Goal: Information Seeking & Learning: Learn about a topic

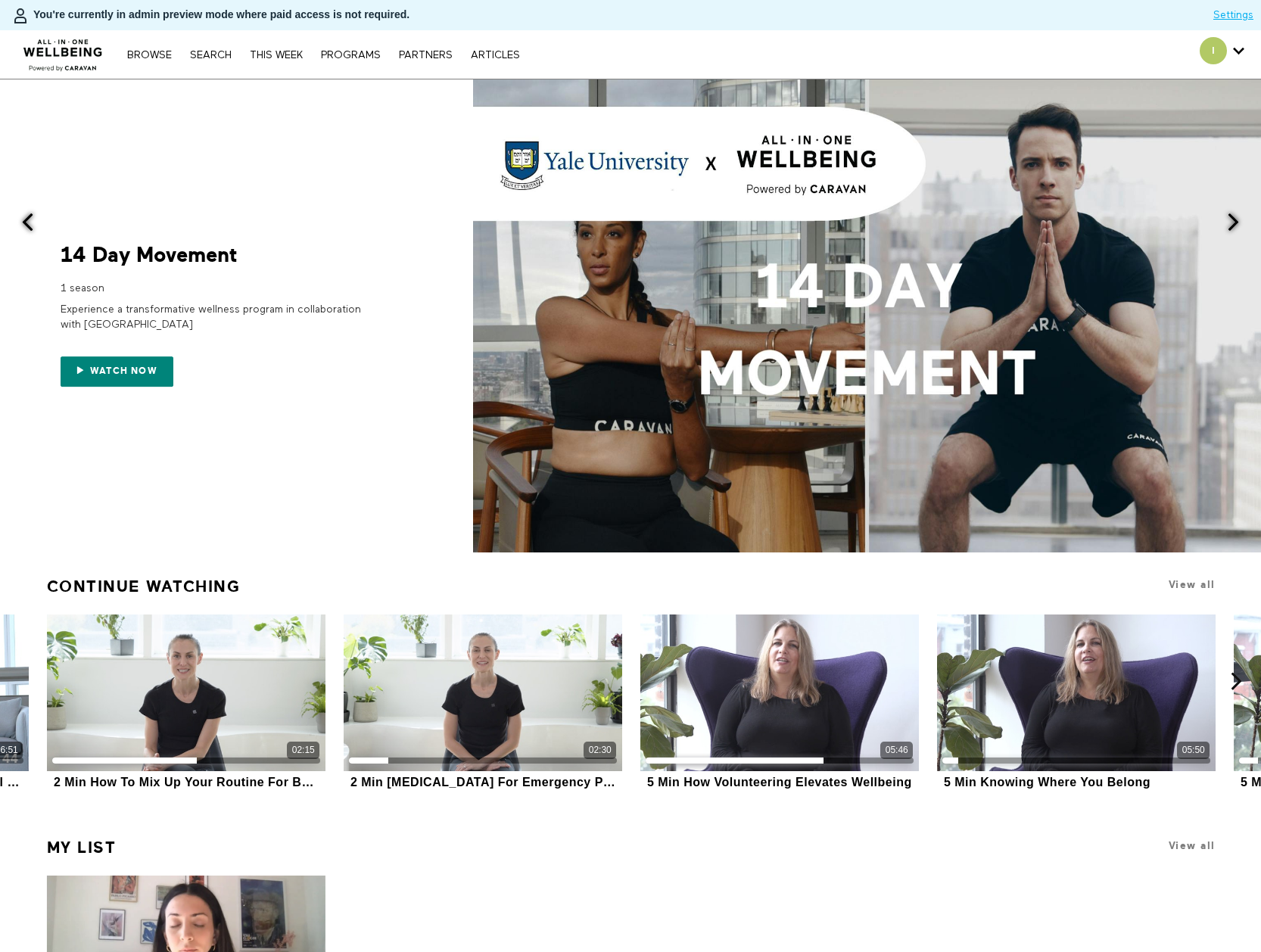
click at [798, 899] on div "20 Min Meditation For Stress at Home 5/6/21 5:00PM Release tension with this 20…" at bounding box center [630, 965] width 1185 height 179
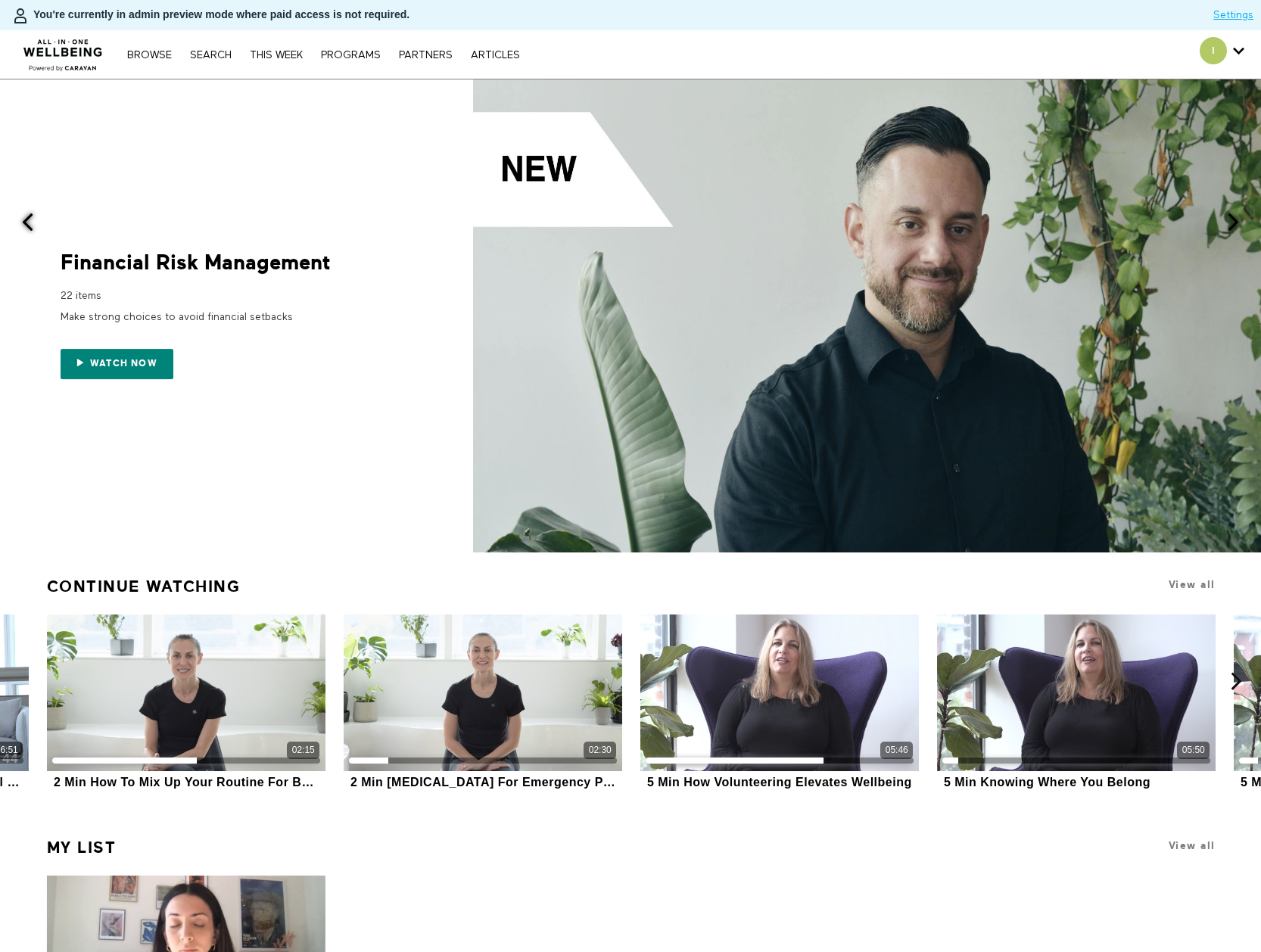
click at [503, 589] on h1 "Continue Watching" at bounding box center [482, 586] width 883 height 32
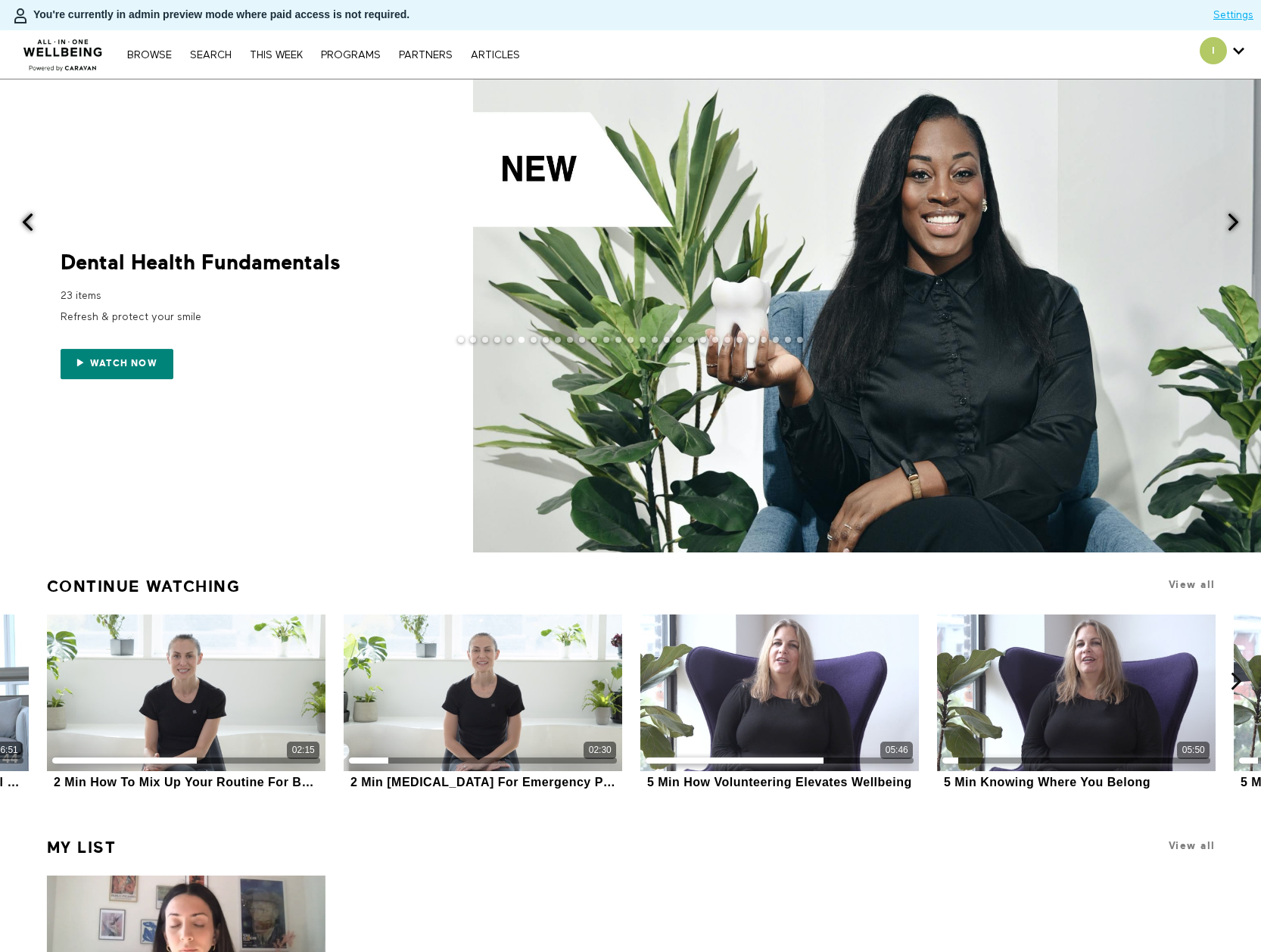
click at [1231, 228] on span at bounding box center [1233, 222] width 19 height 19
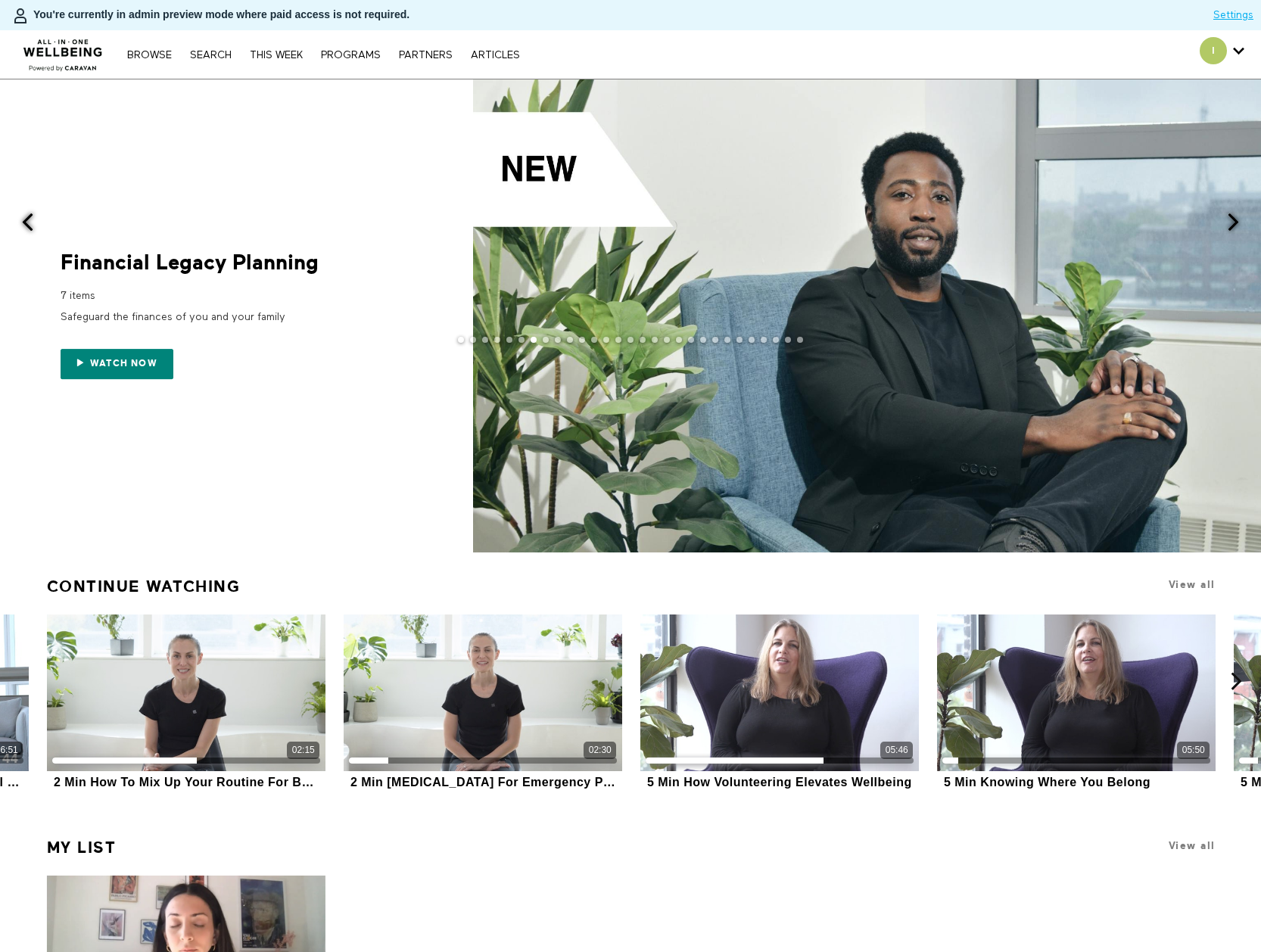
click at [1234, 226] on span at bounding box center [1233, 222] width 19 height 19
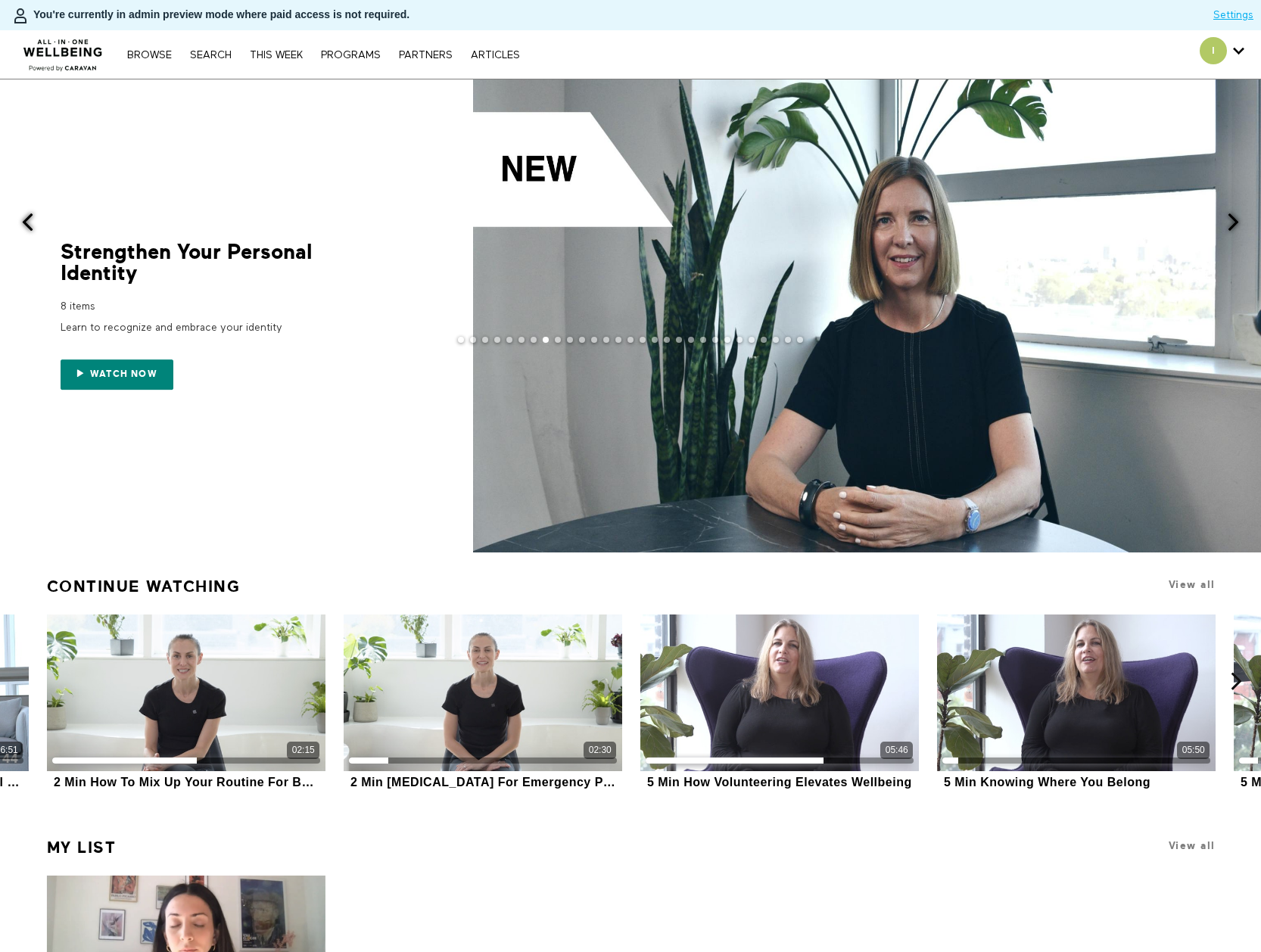
click at [920, 257] on span at bounding box center [867, 316] width 788 height 473
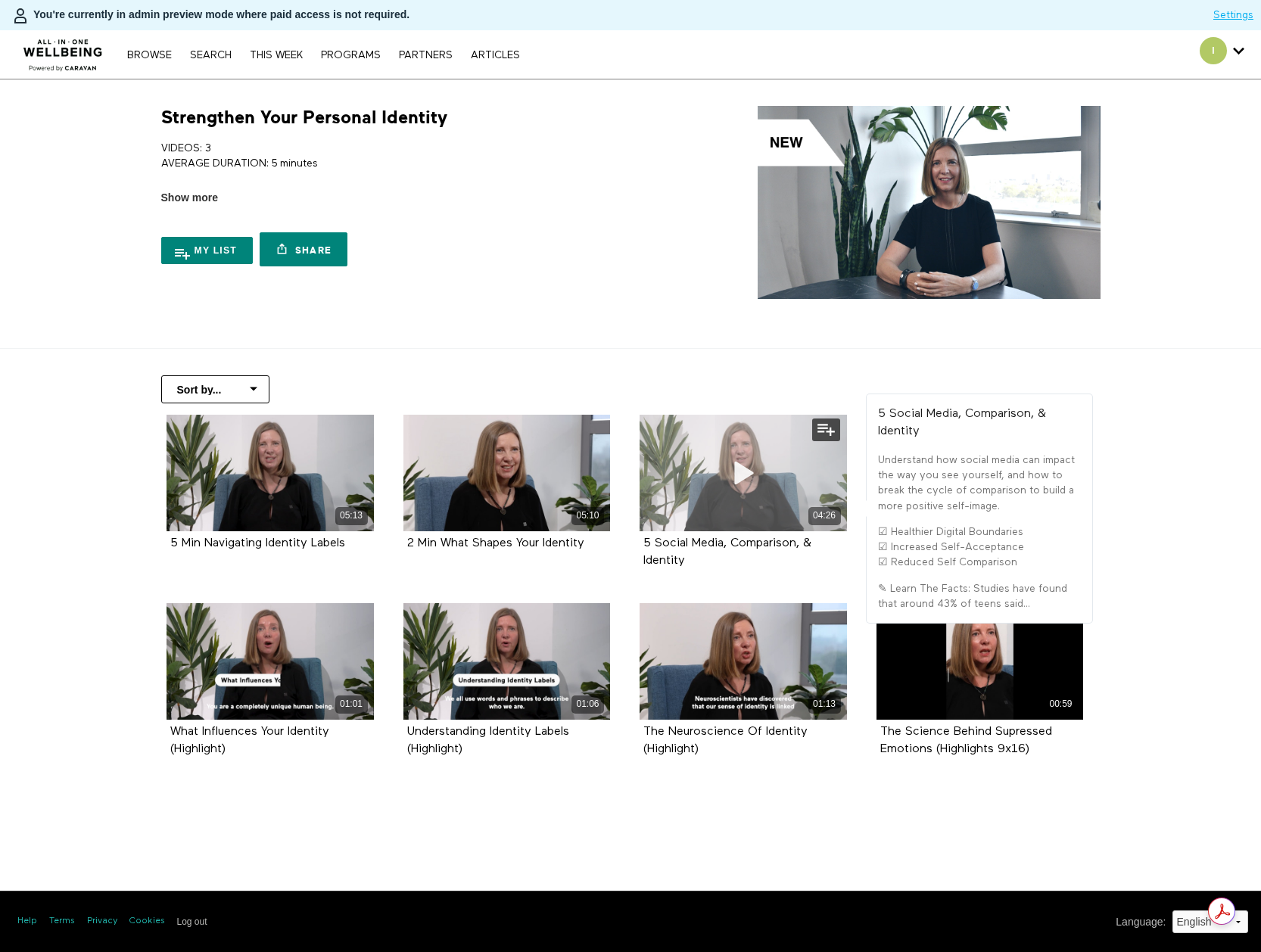
click at [775, 475] on div "04:26" at bounding box center [743, 473] width 207 height 117
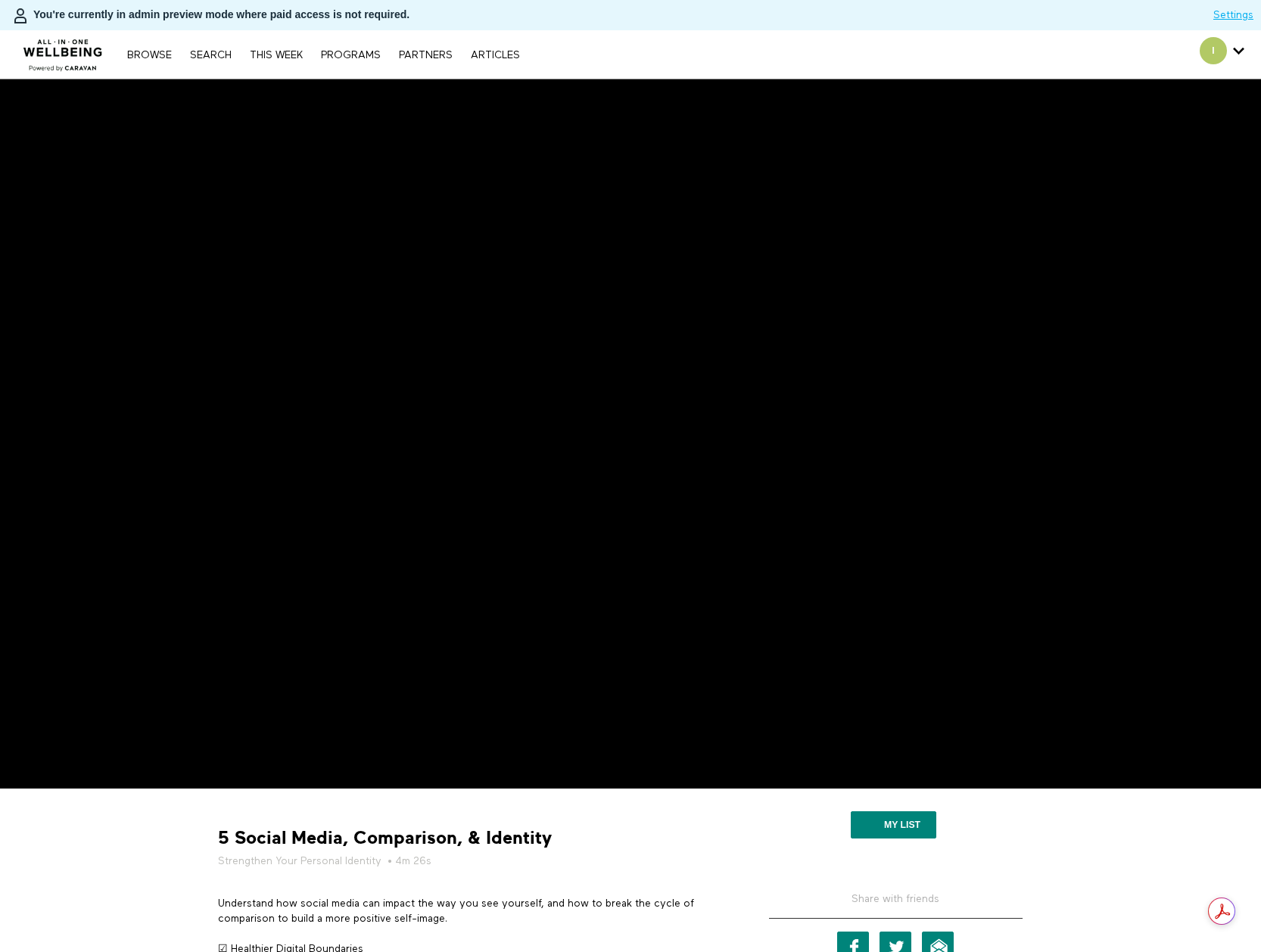
click at [512, 882] on div "5 Social Media, Comparison, & Identity Strengthen Your Personal Identity • 4m 2…" at bounding box center [472, 897] width 530 height 194
click at [215, 53] on link "Search" at bounding box center [210, 55] width 57 height 11
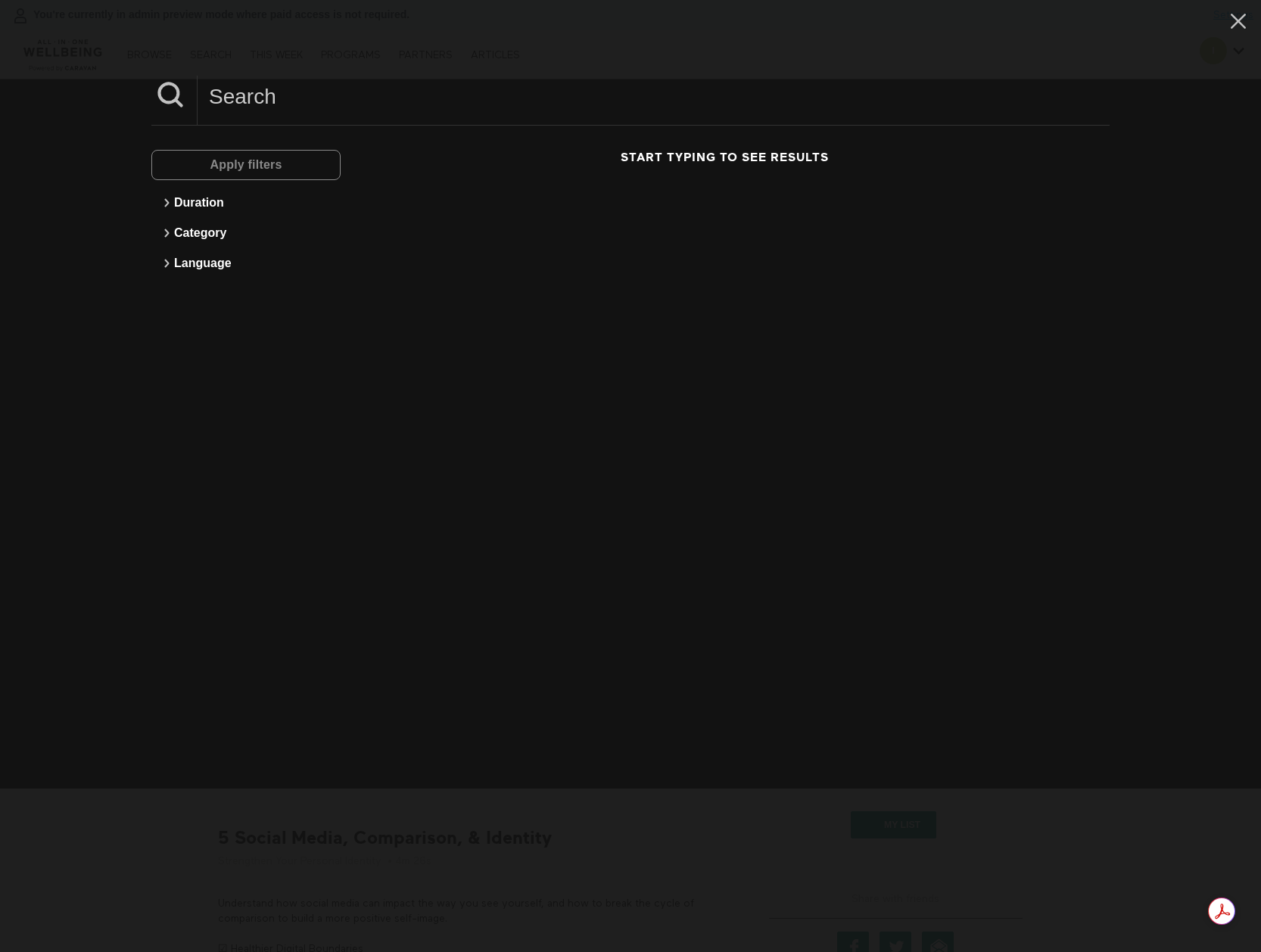
click at [322, 101] on input at bounding box center [653, 96] width 912 height 42
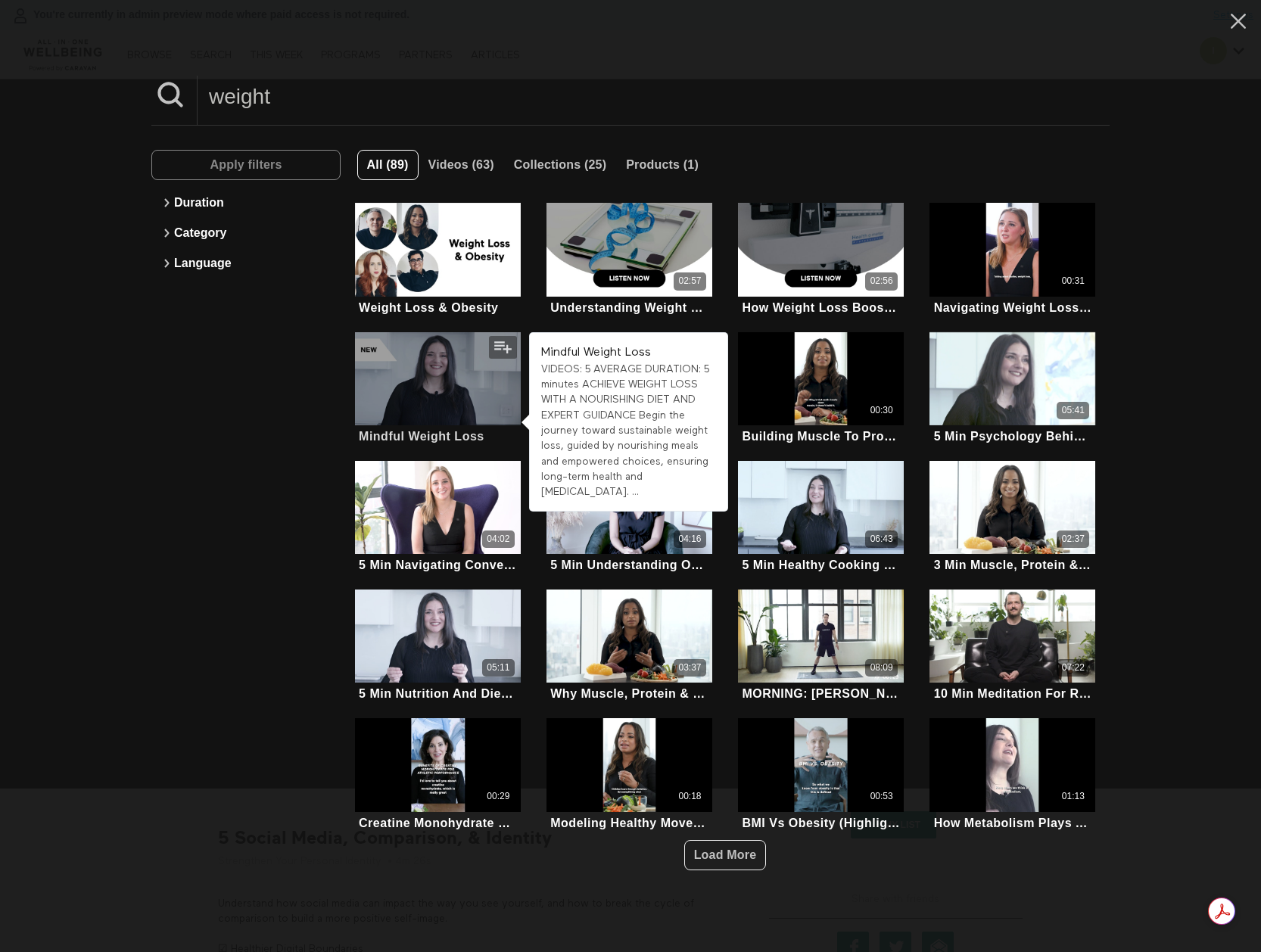
type input "weight"
click at [428, 392] on div at bounding box center [437, 378] width 166 height 93
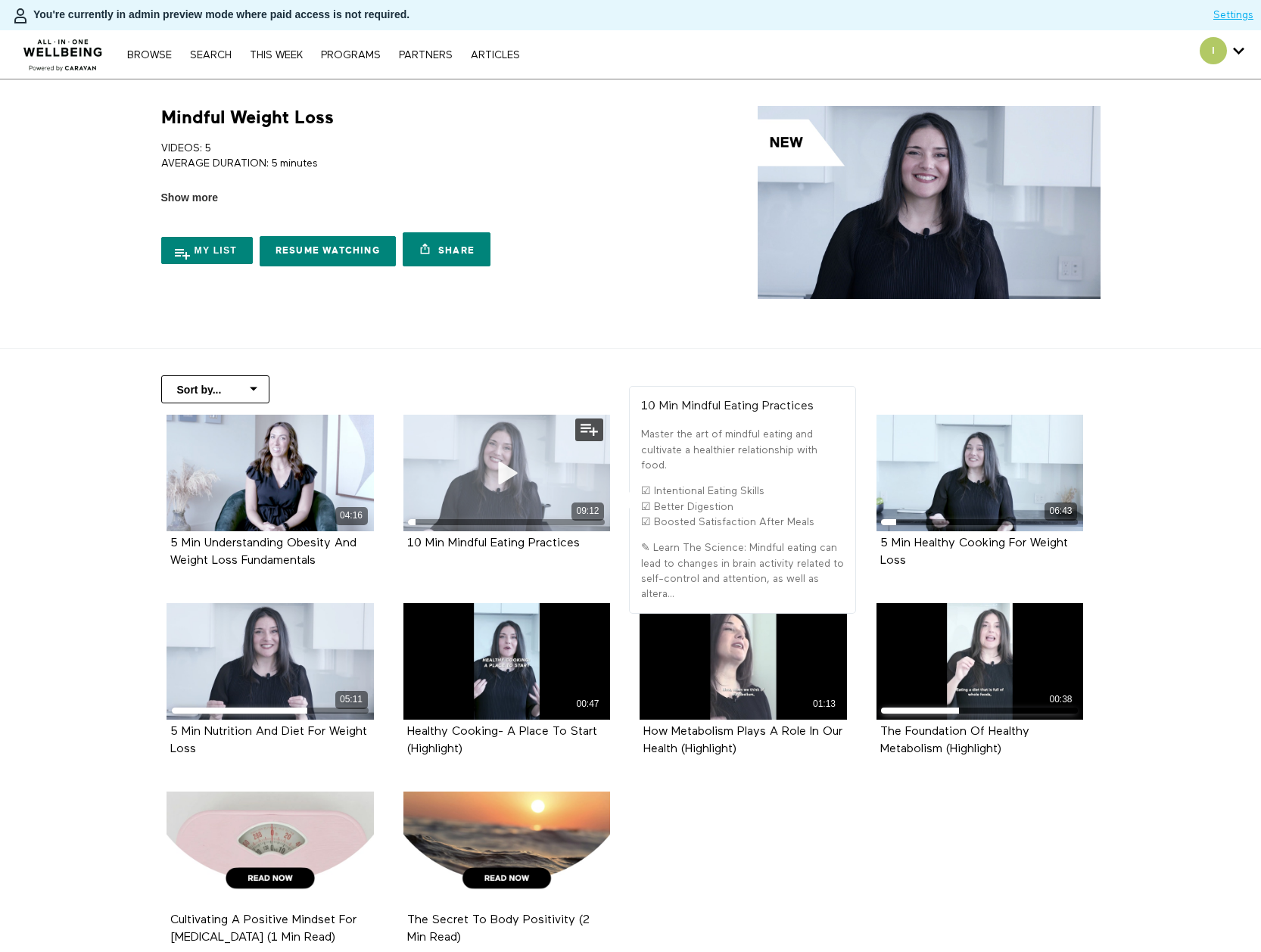
click at [500, 459] on icon at bounding box center [506, 472] width 45 height 26
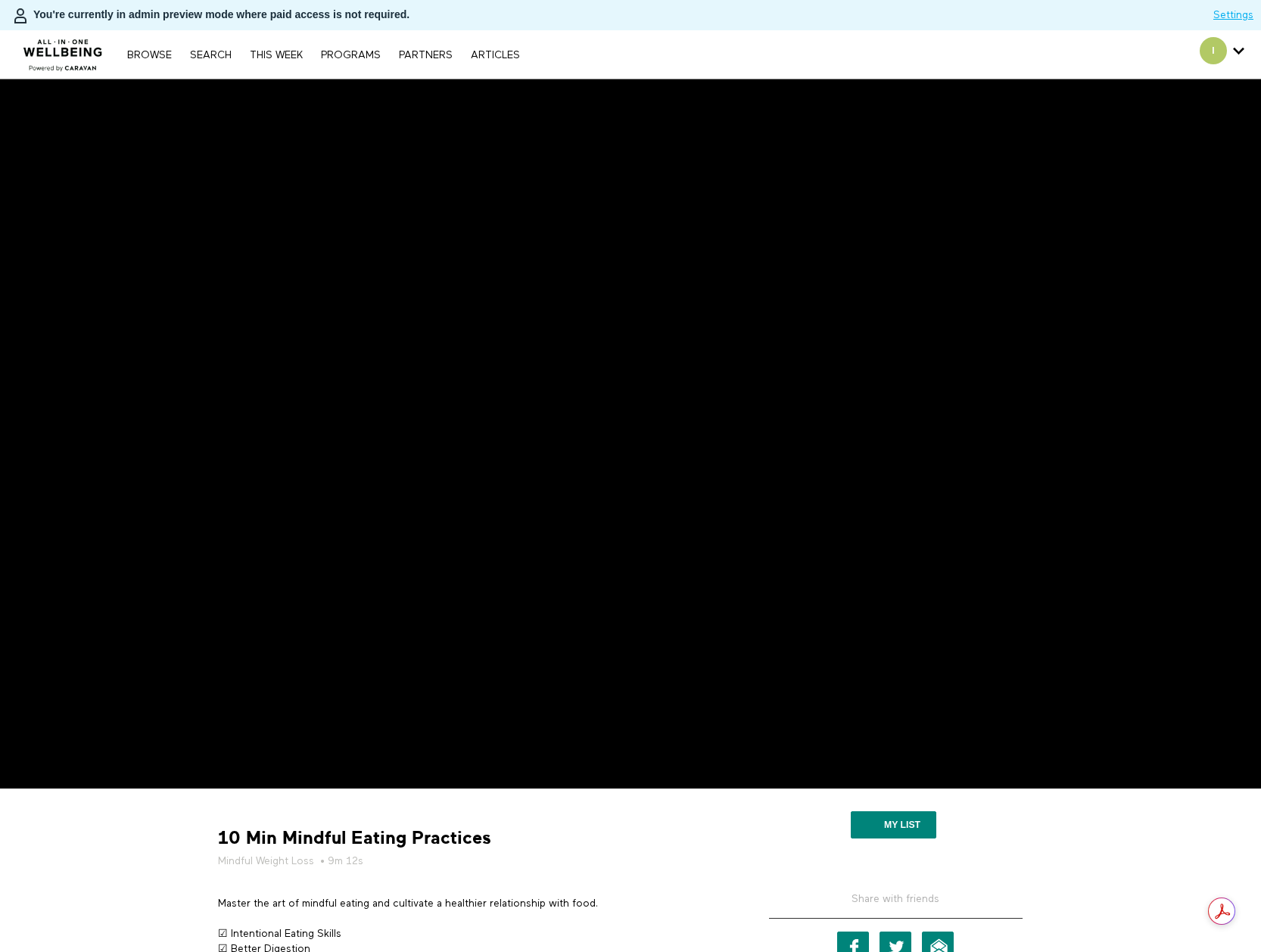
click at [68, 58] on img at bounding box center [63, 51] width 92 height 45
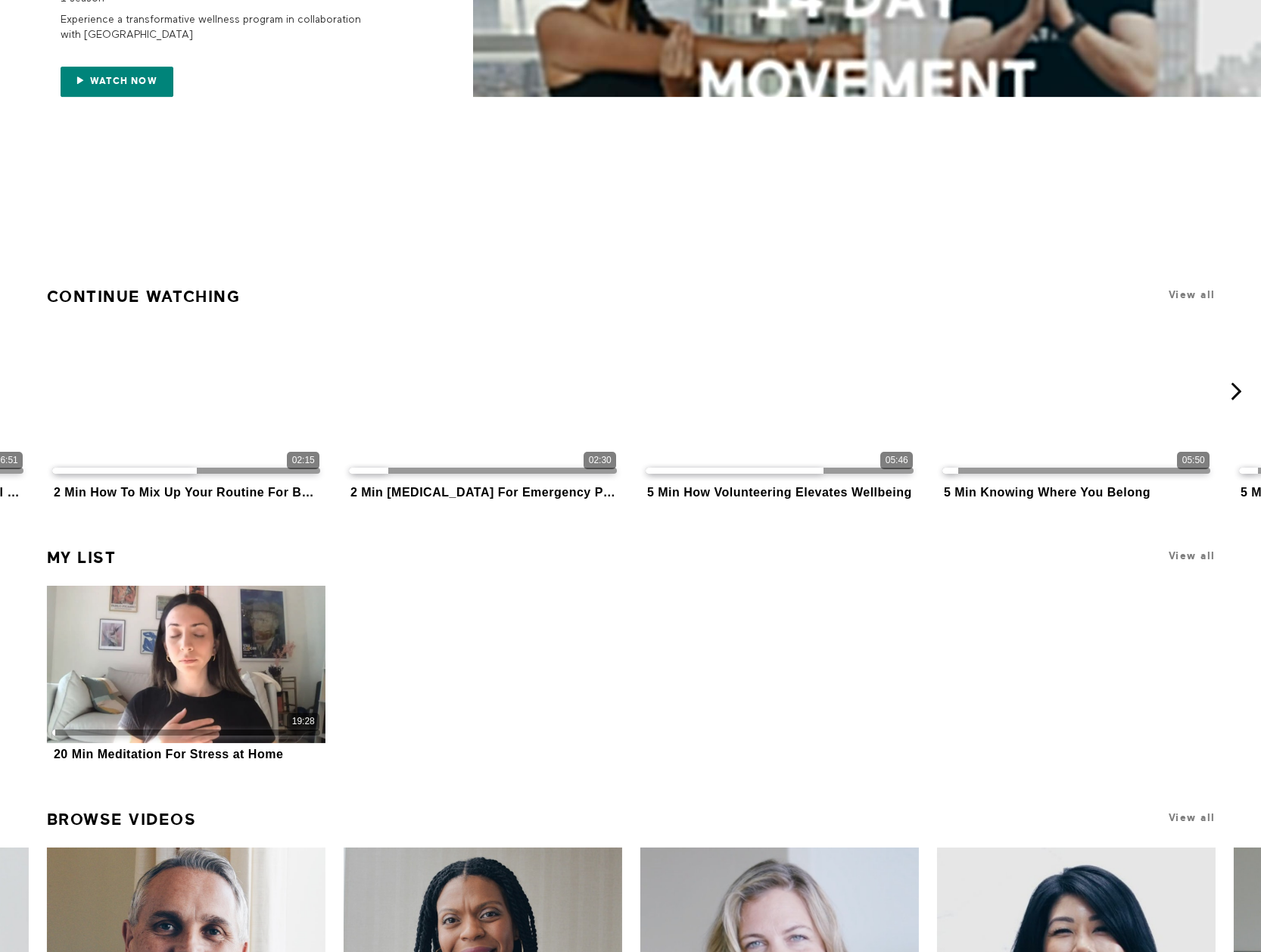
scroll to position [378, 0]
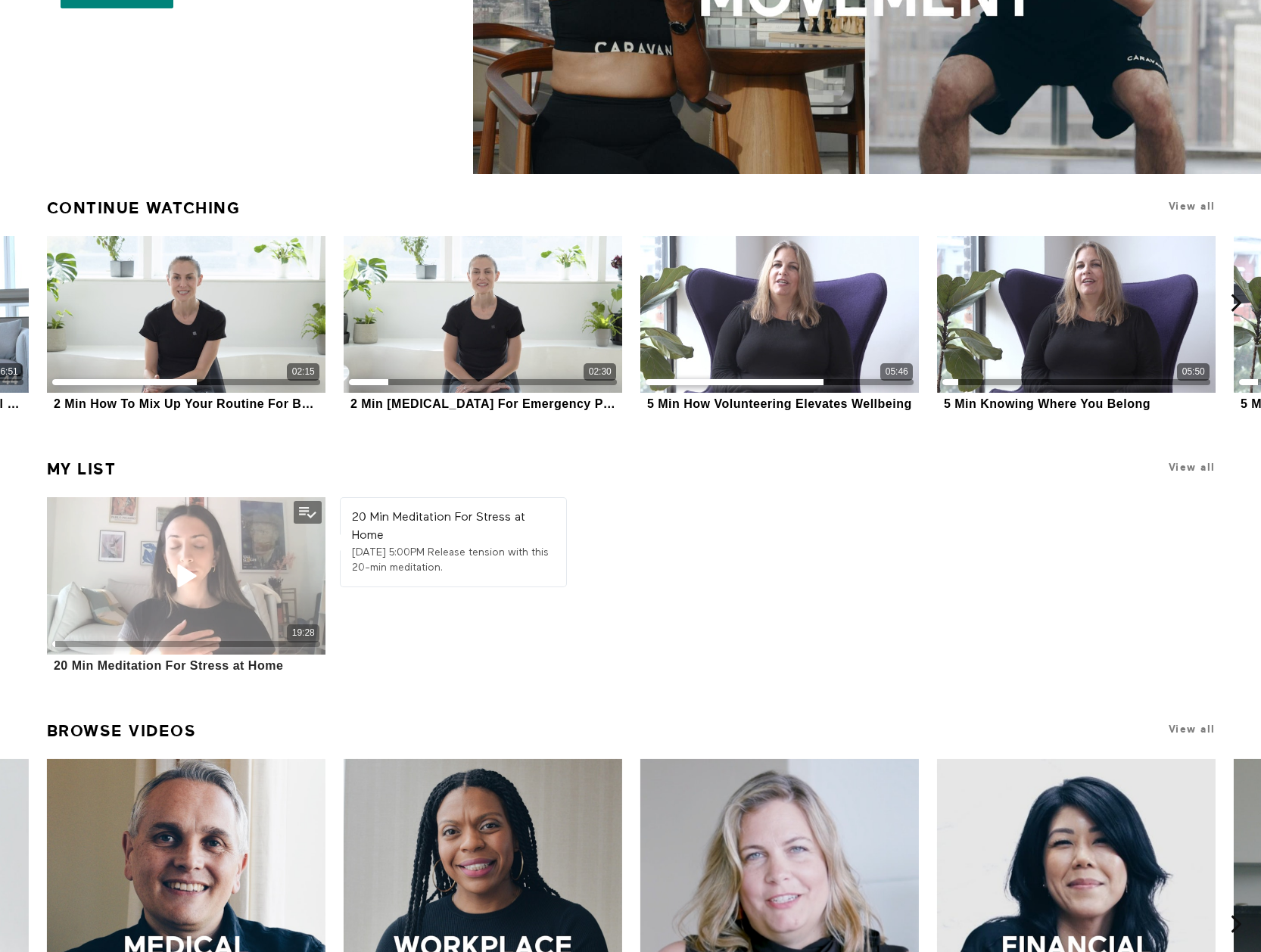
click at [203, 540] on div "19:28" at bounding box center [186, 575] width 279 height 157
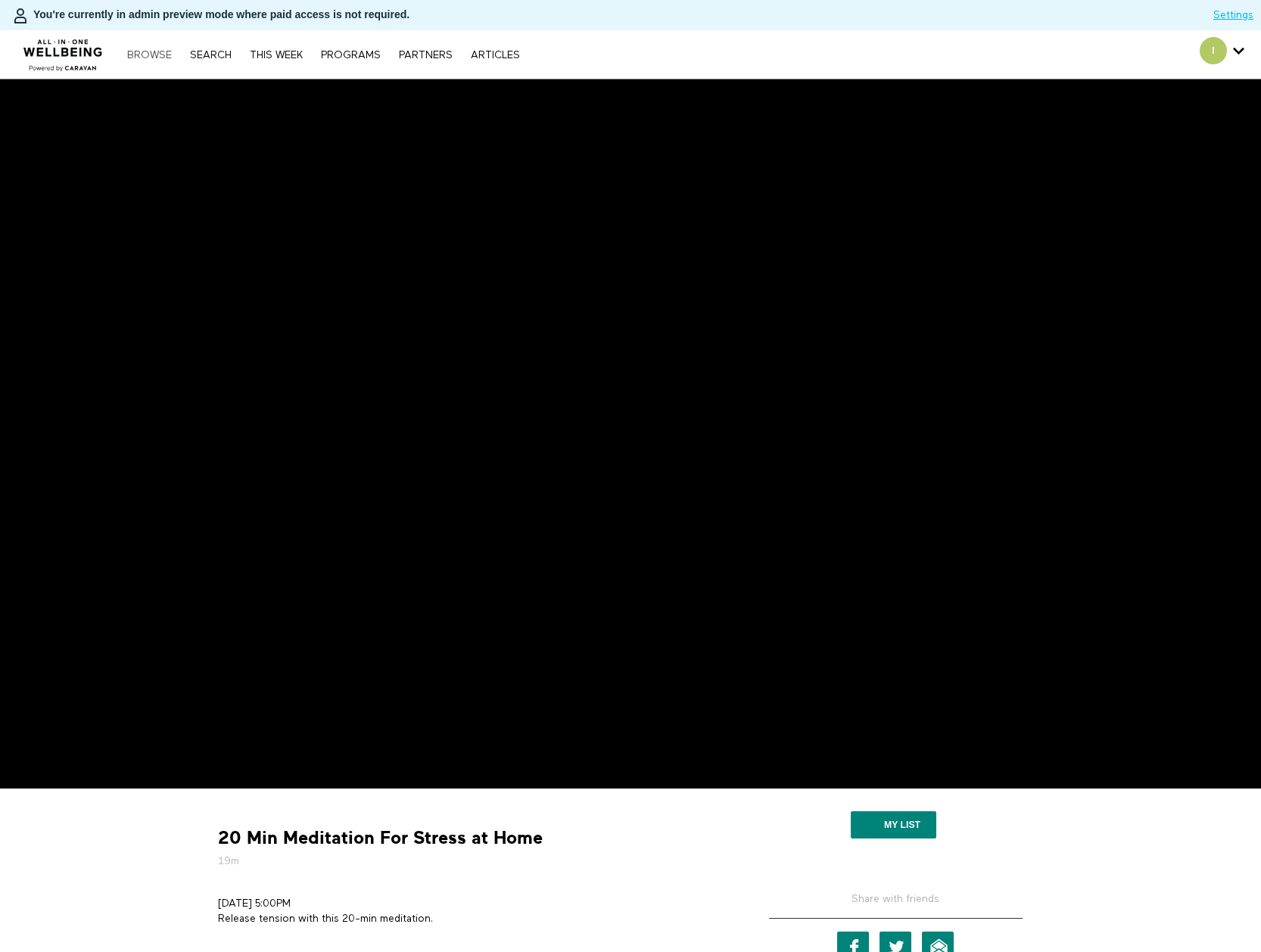
click at [145, 56] on link "Browse" at bounding box center [149, 55] width 60 height 11
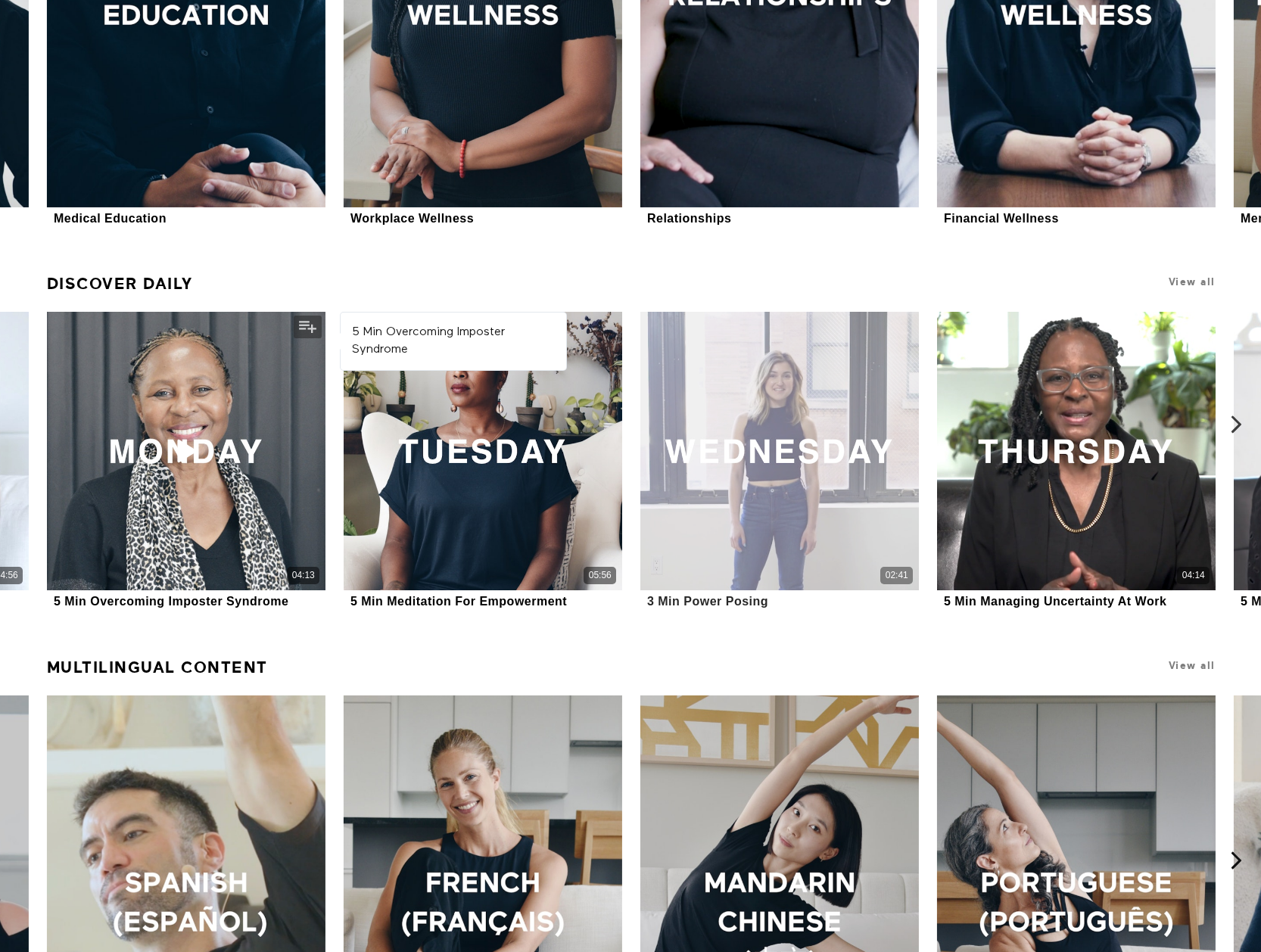
scroll to position [1426, 0]
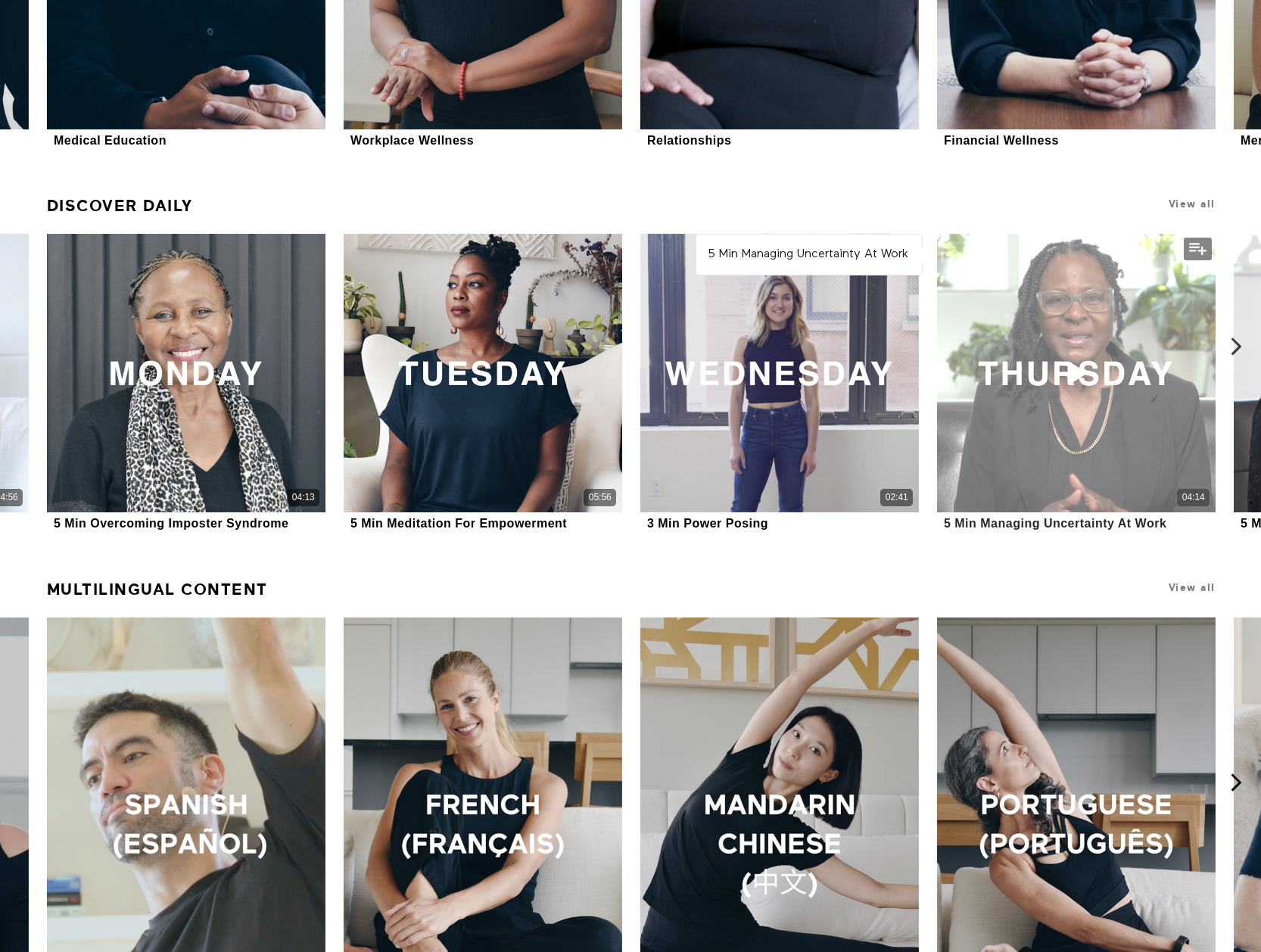
click at [1061, 462] on div "04:14" at bounding box center [1076, 373] width 279 height 279
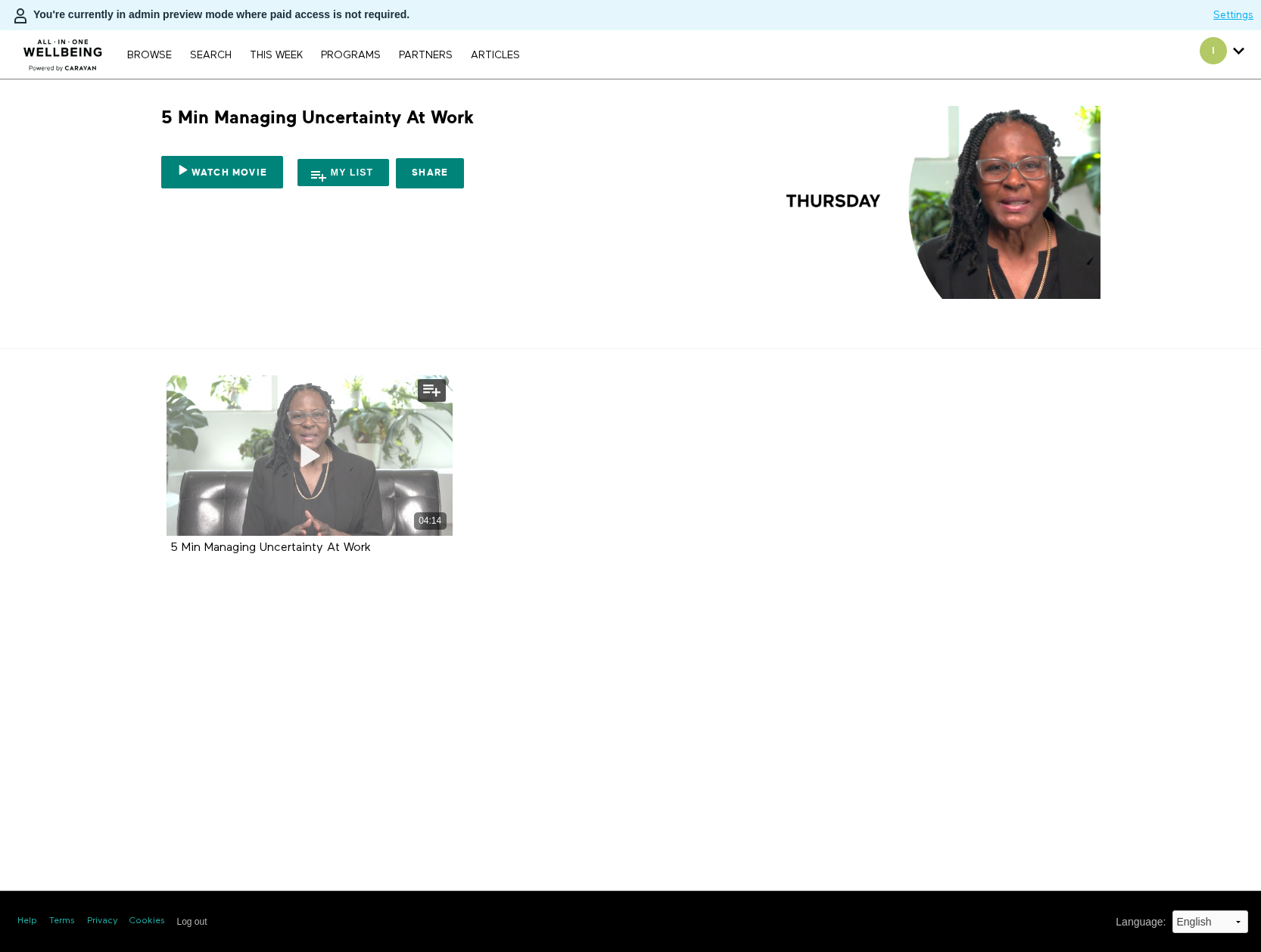
click at [258, 425] on div "04:14" at bounding box center [310, 456] width 286 height 160
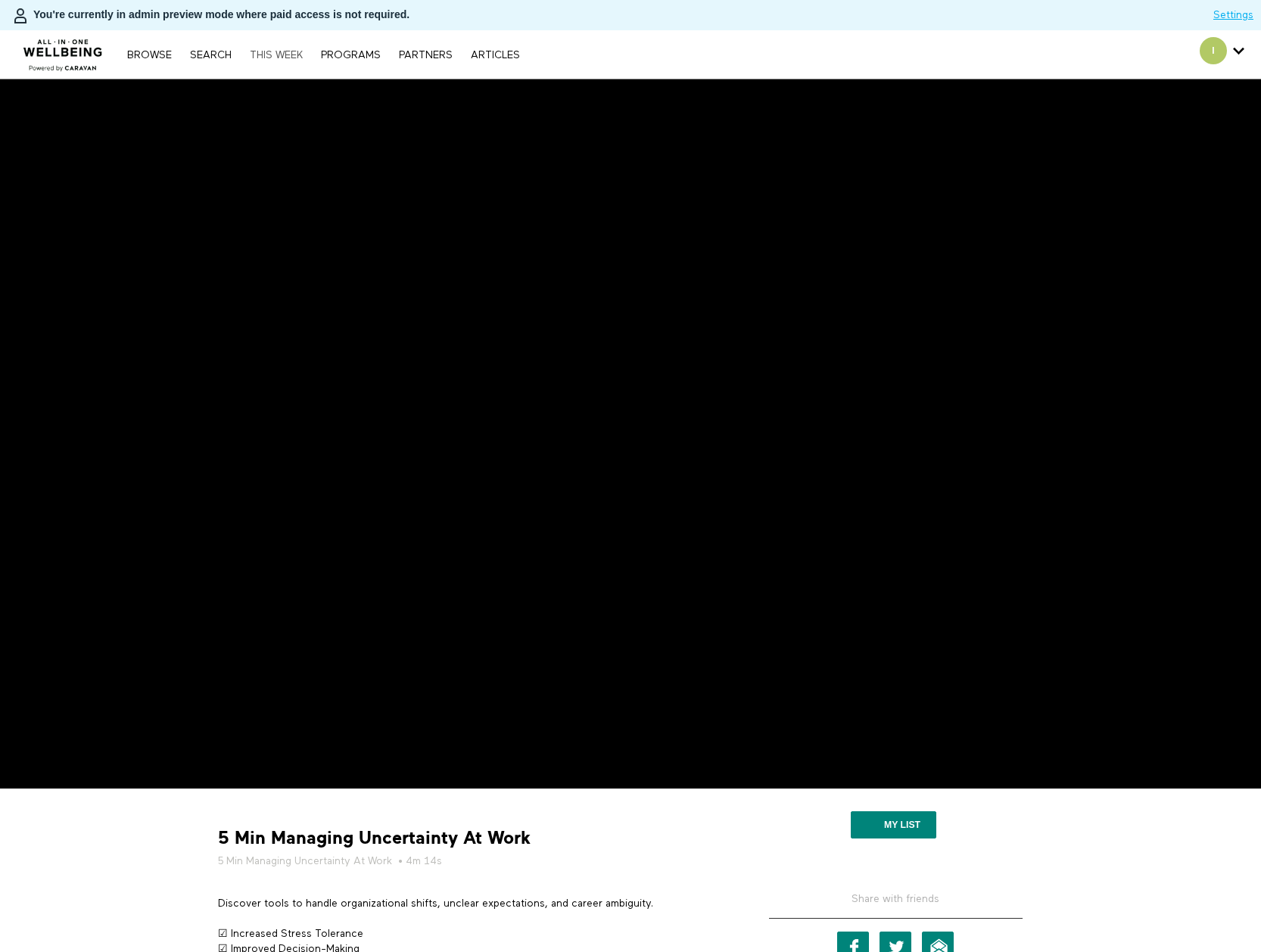
click at [281, 58] on link "THIS WEEK" at bounding box center [276, 55] width 68 height 11
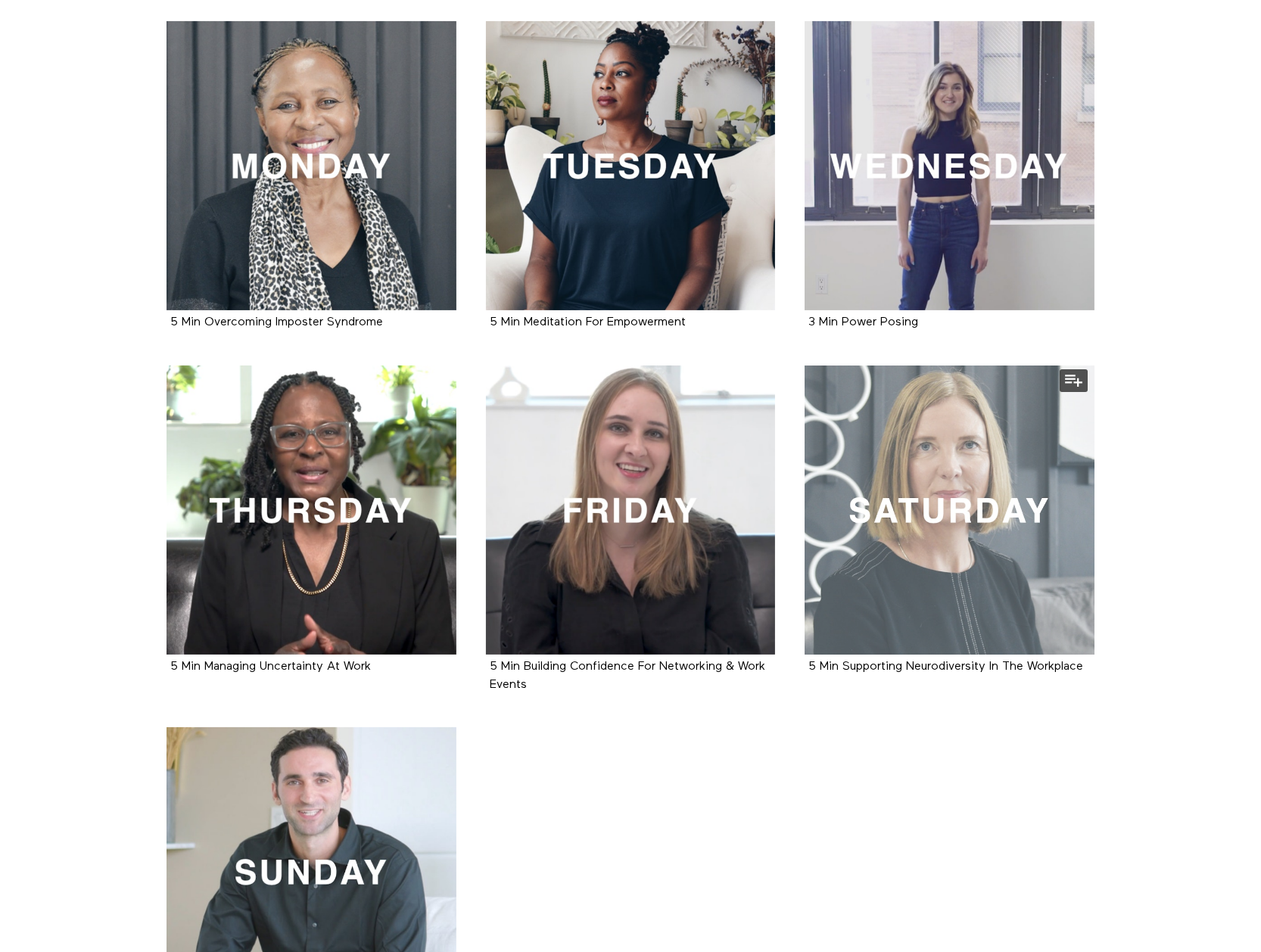
scroll to position [378, 0]
